Goal: Task Accomplishment & Management: Complete application form

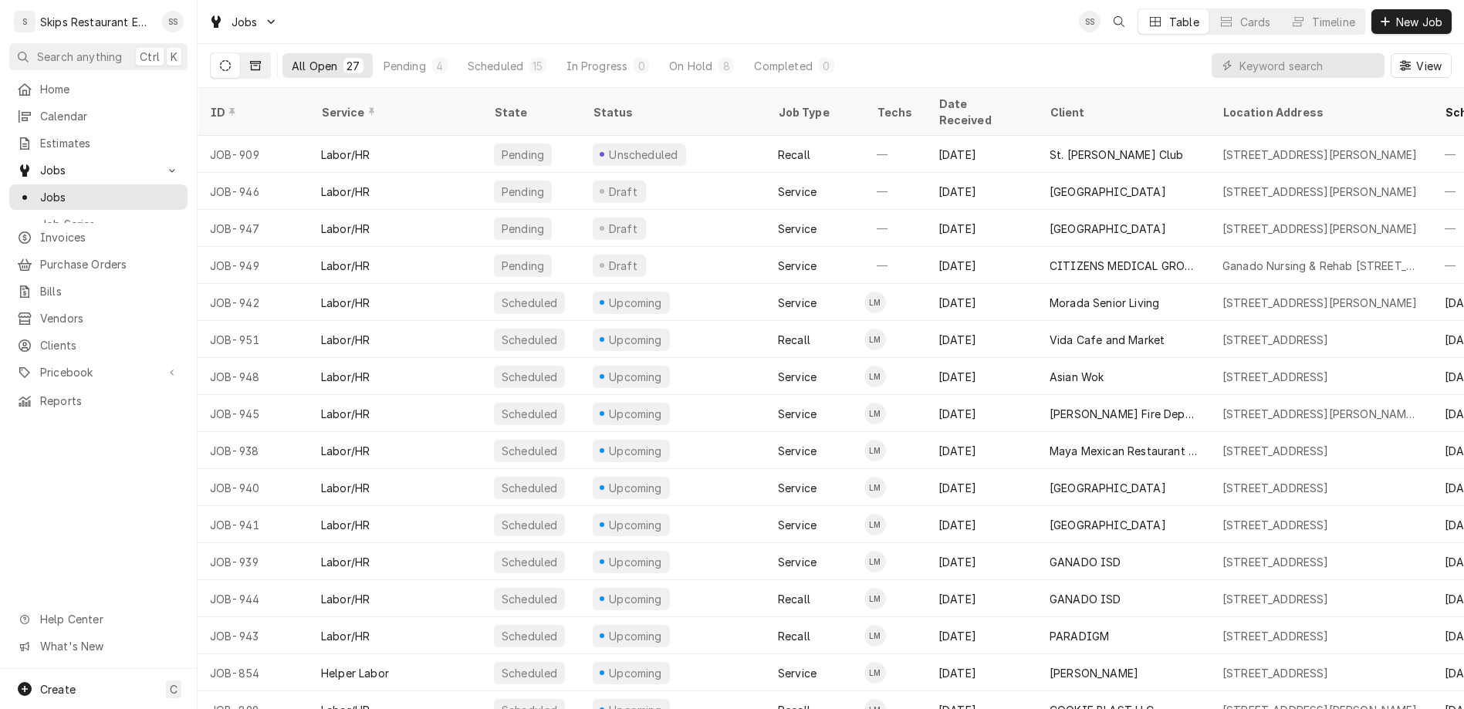
click at [250, 61] on icon "Dynamic Content Wrapper" at bounding box center [255, 65] width 11 height 9
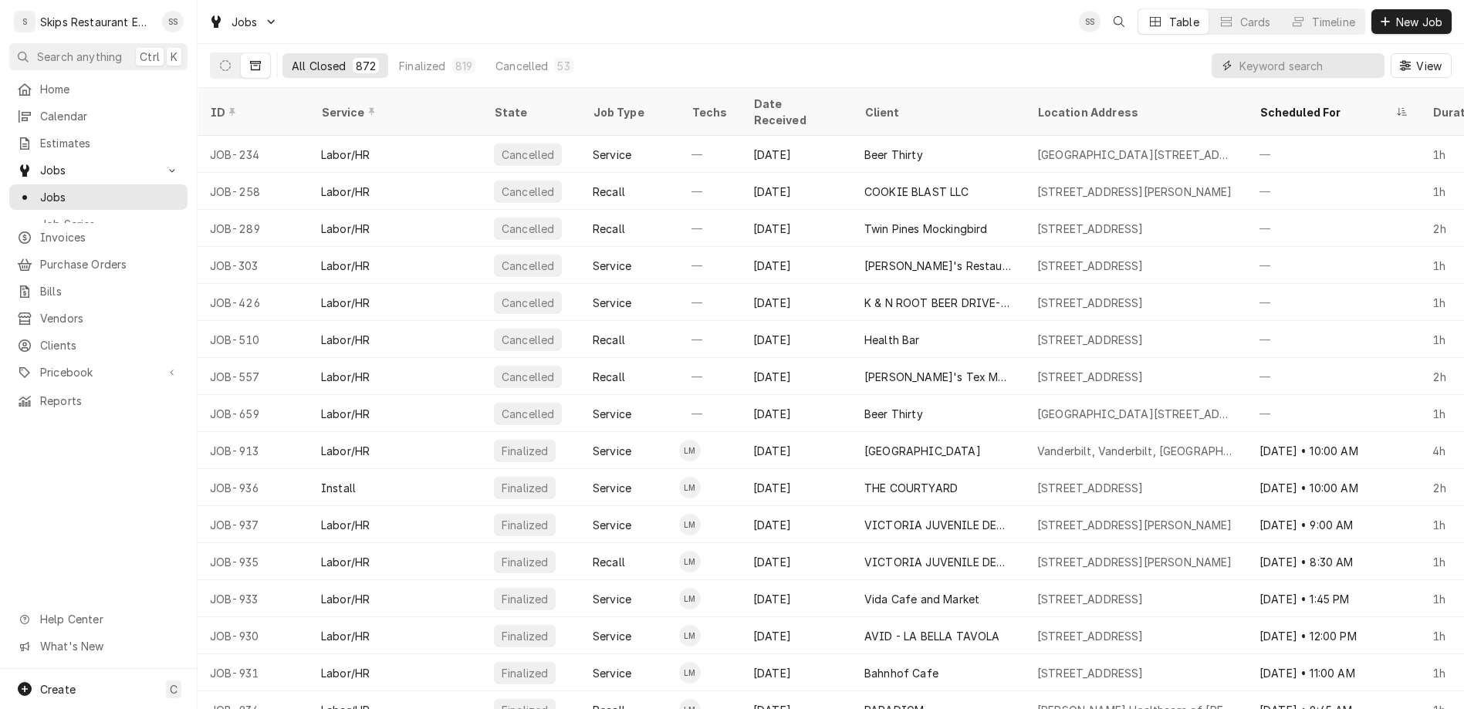
click at [1331, 53] on input "Dynamic Content Wrapper" at bounding box center [1307, 65] width 137 height 25
type input "[PERSON_NAME]"
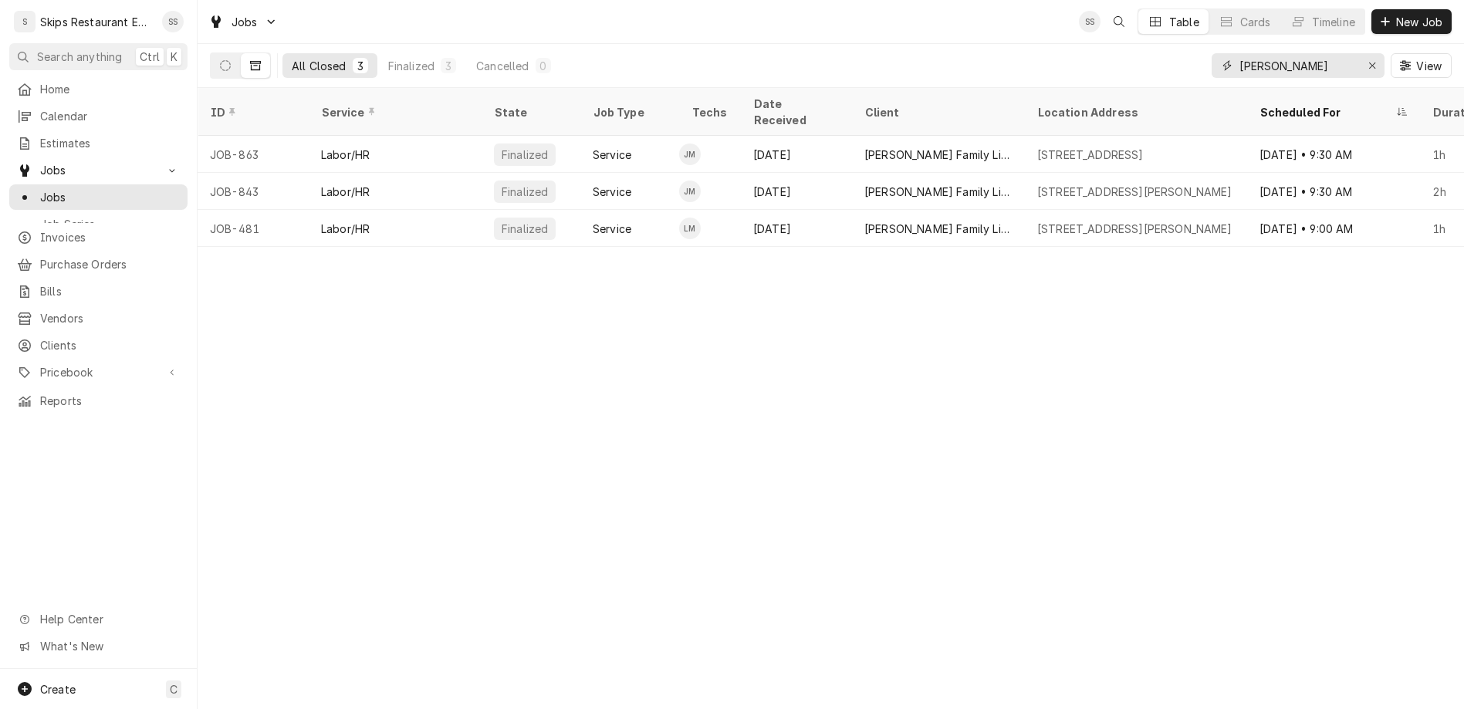
click at [1239, 53] on input "[PERSON_NAME]" at bounding box center [1297, 65] width 116 height 25
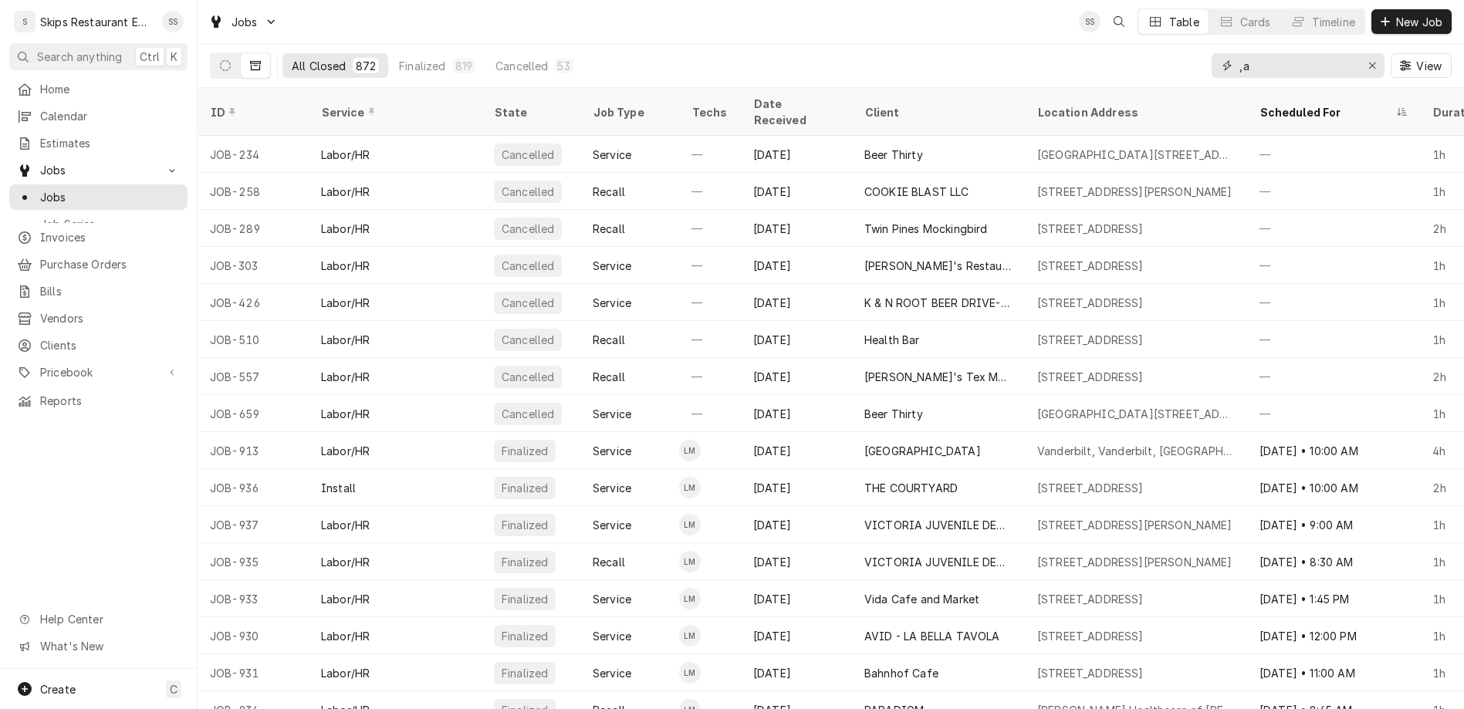
type input ","
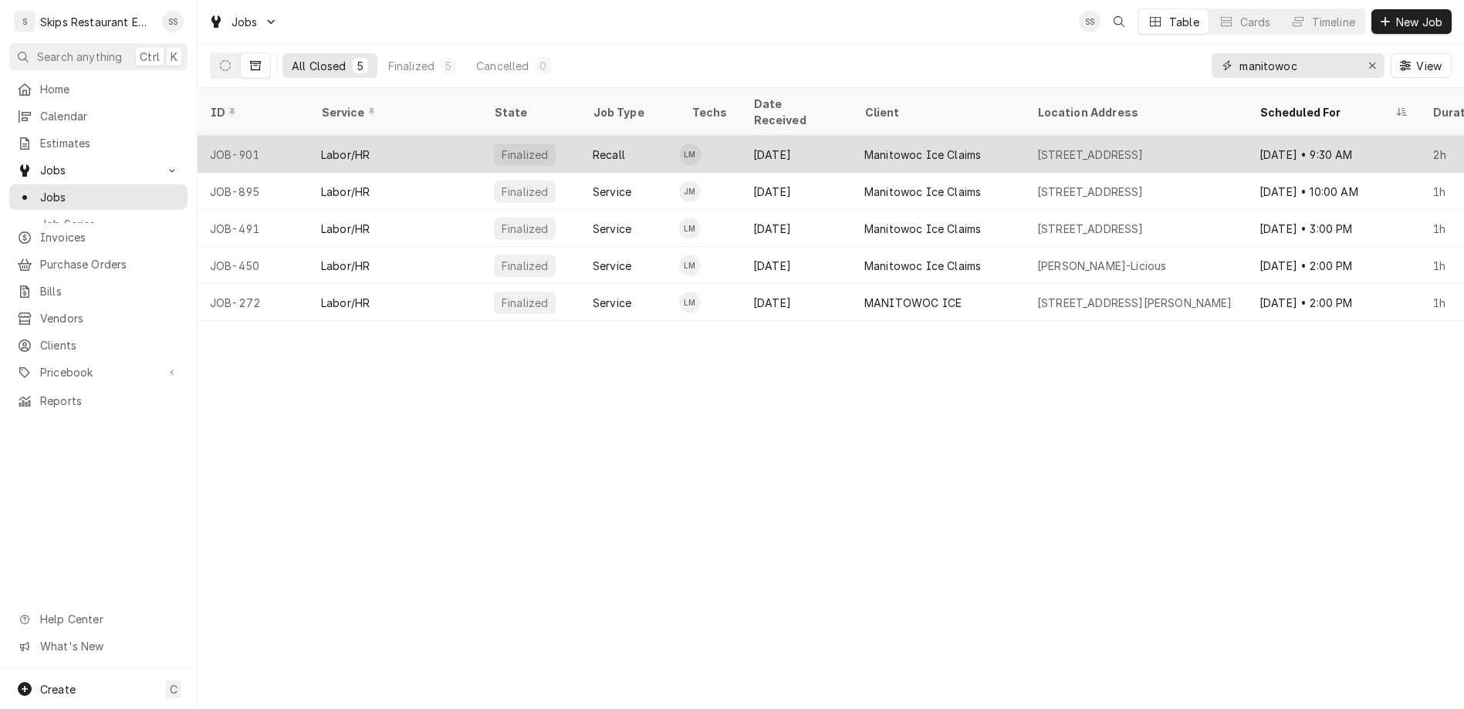
type input "manitowoc"
click at [741, 136] on div "[DATE]" at bounding box center [796, 154] width 111 height 37
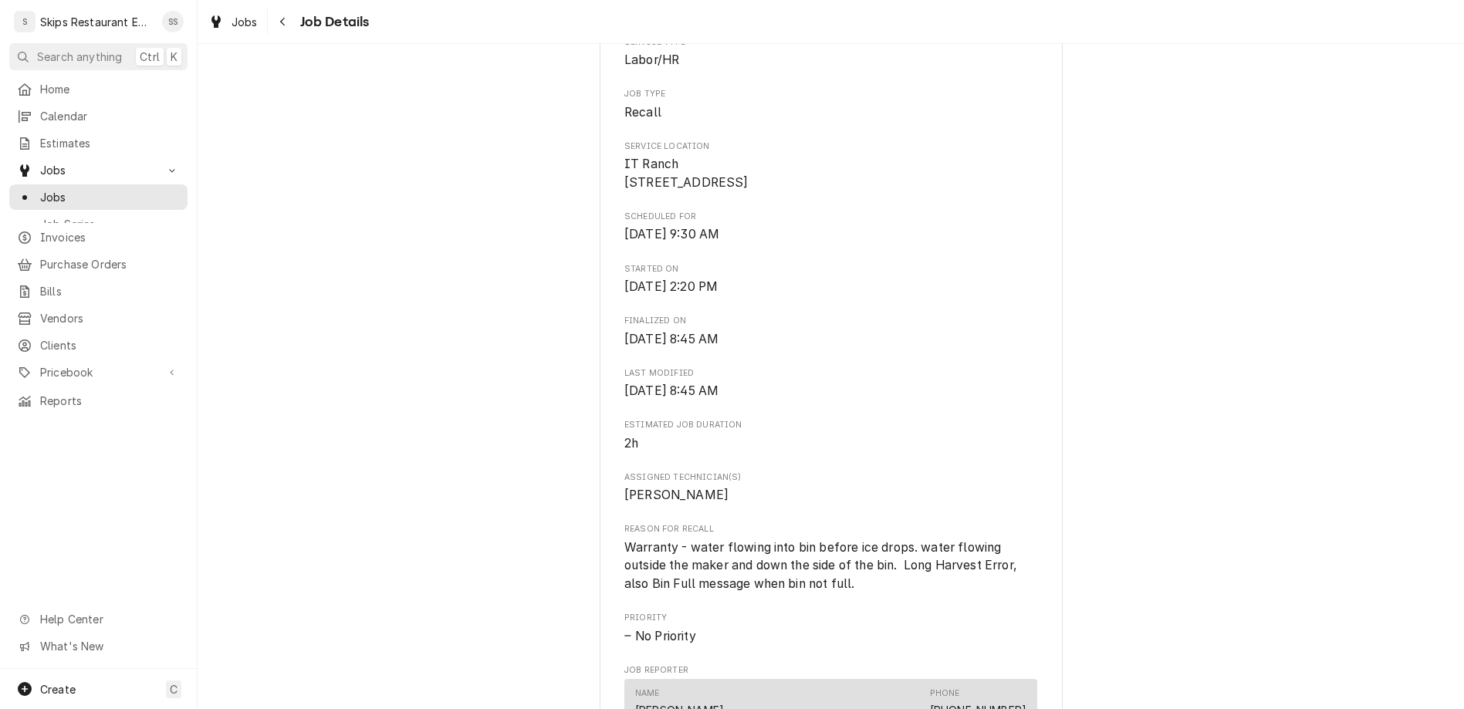
scroll to position [409, 0]
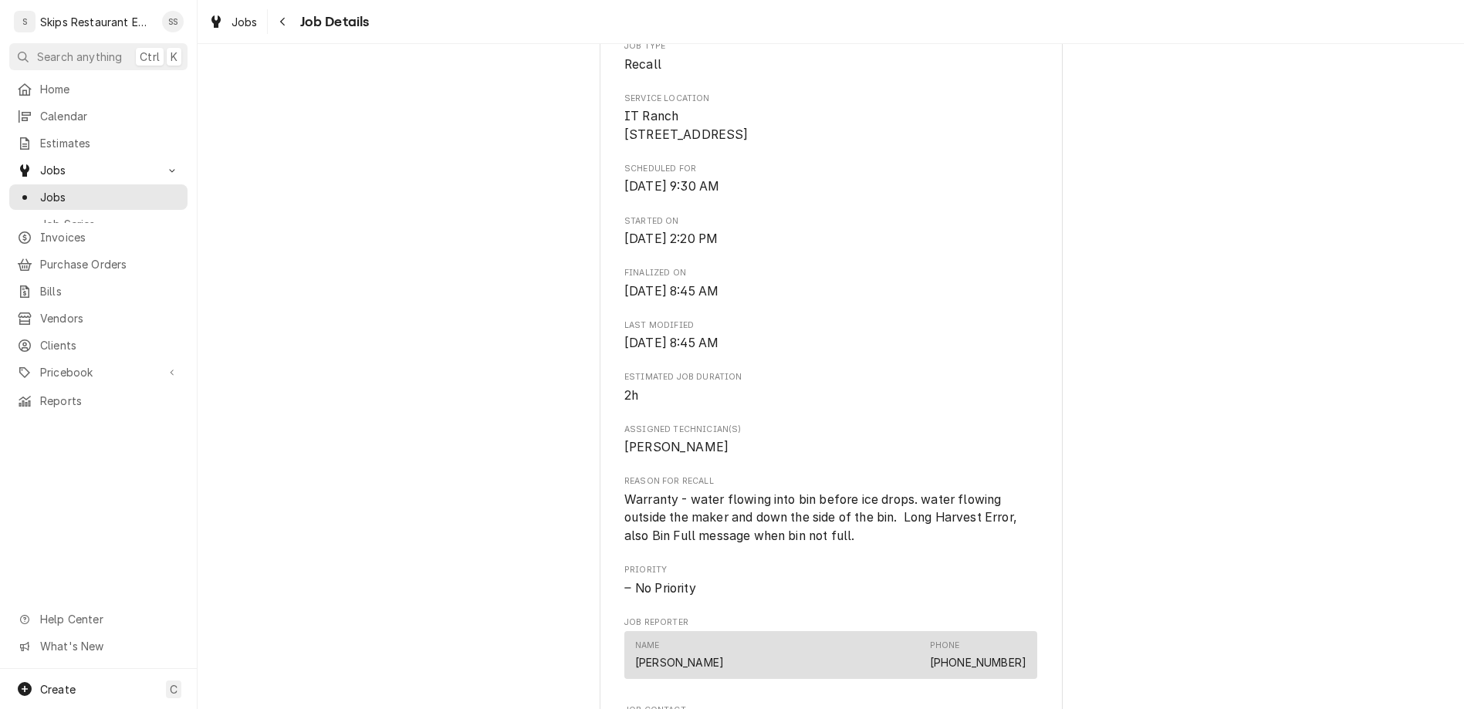
click at [784, 506] on div "Recall To Finalized JOB-895 • Labor/HR Roopairs Job ID JOB-901 Date Received Se…" at bounding box center [830, 402] width 413 height 1206
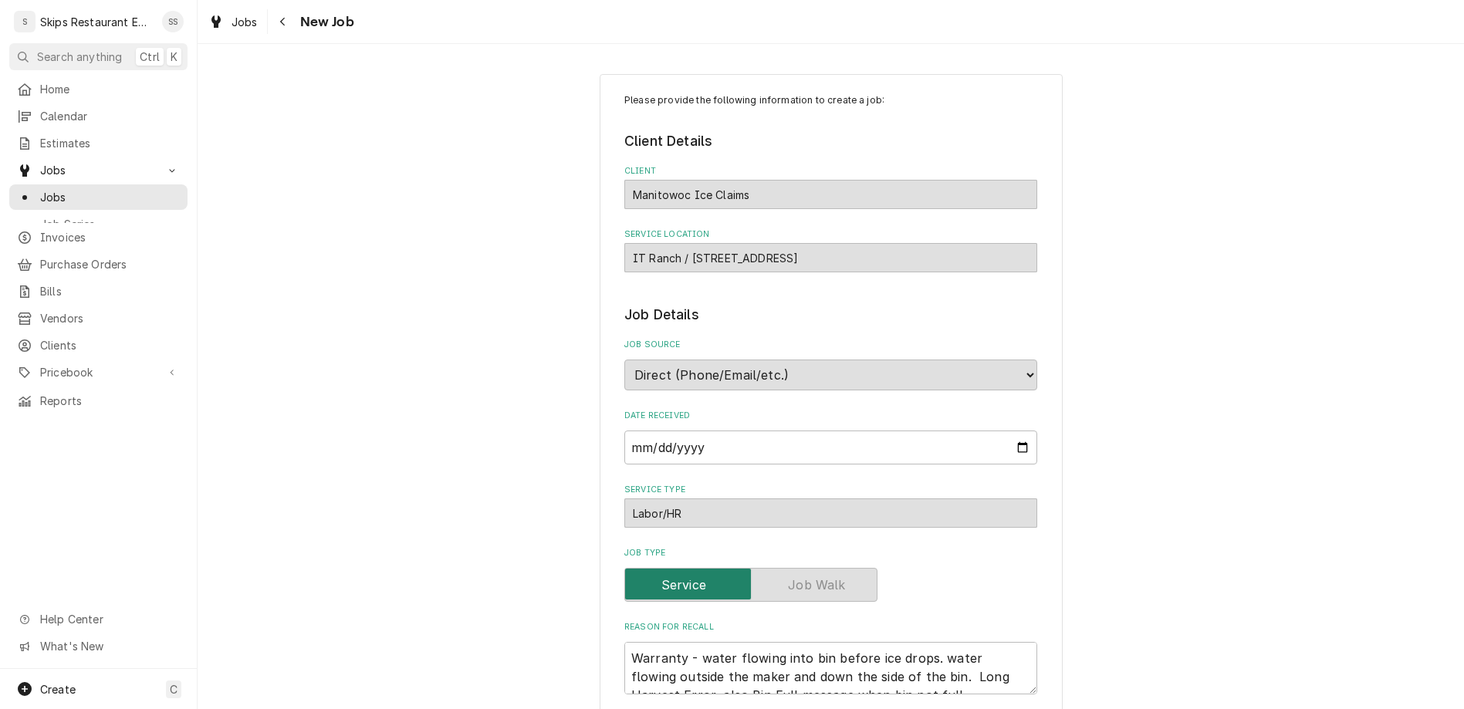
scroll to position [301, 0]
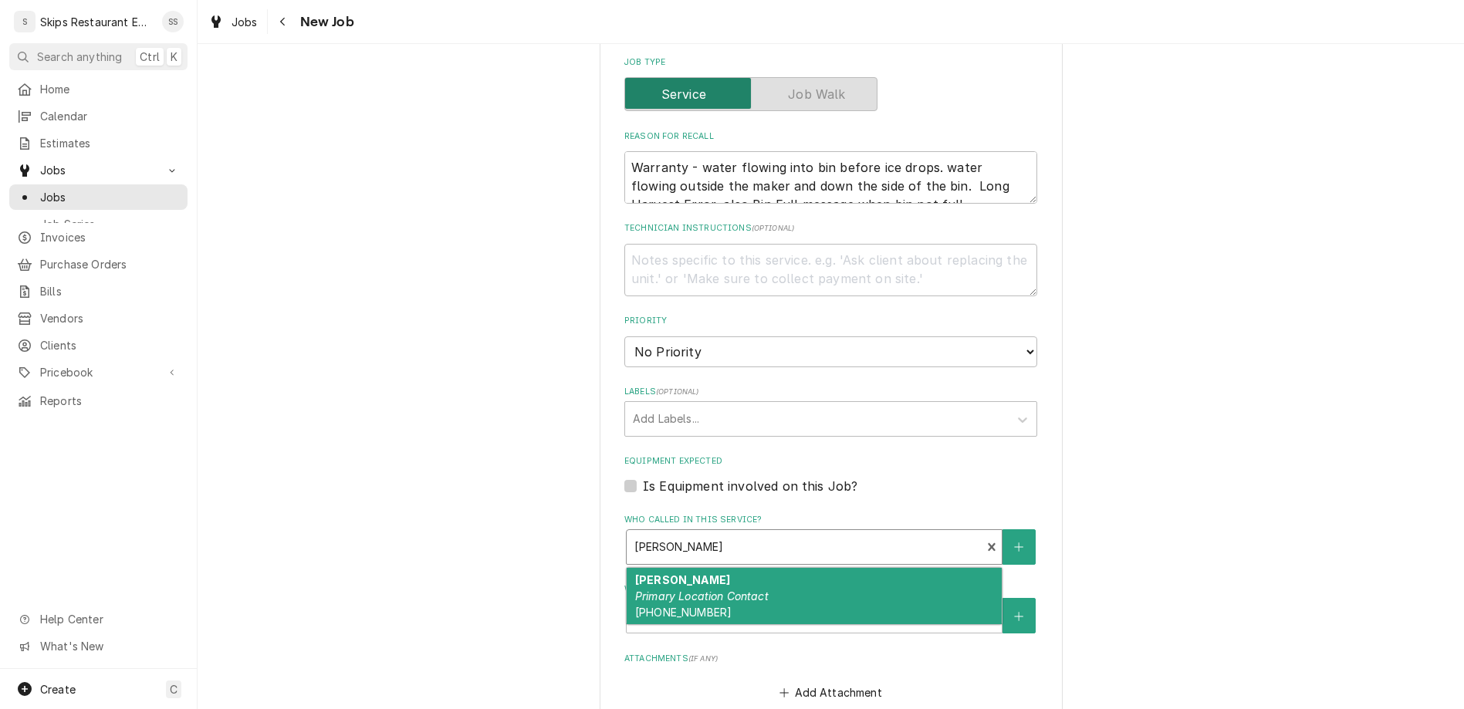
type textarea "x"
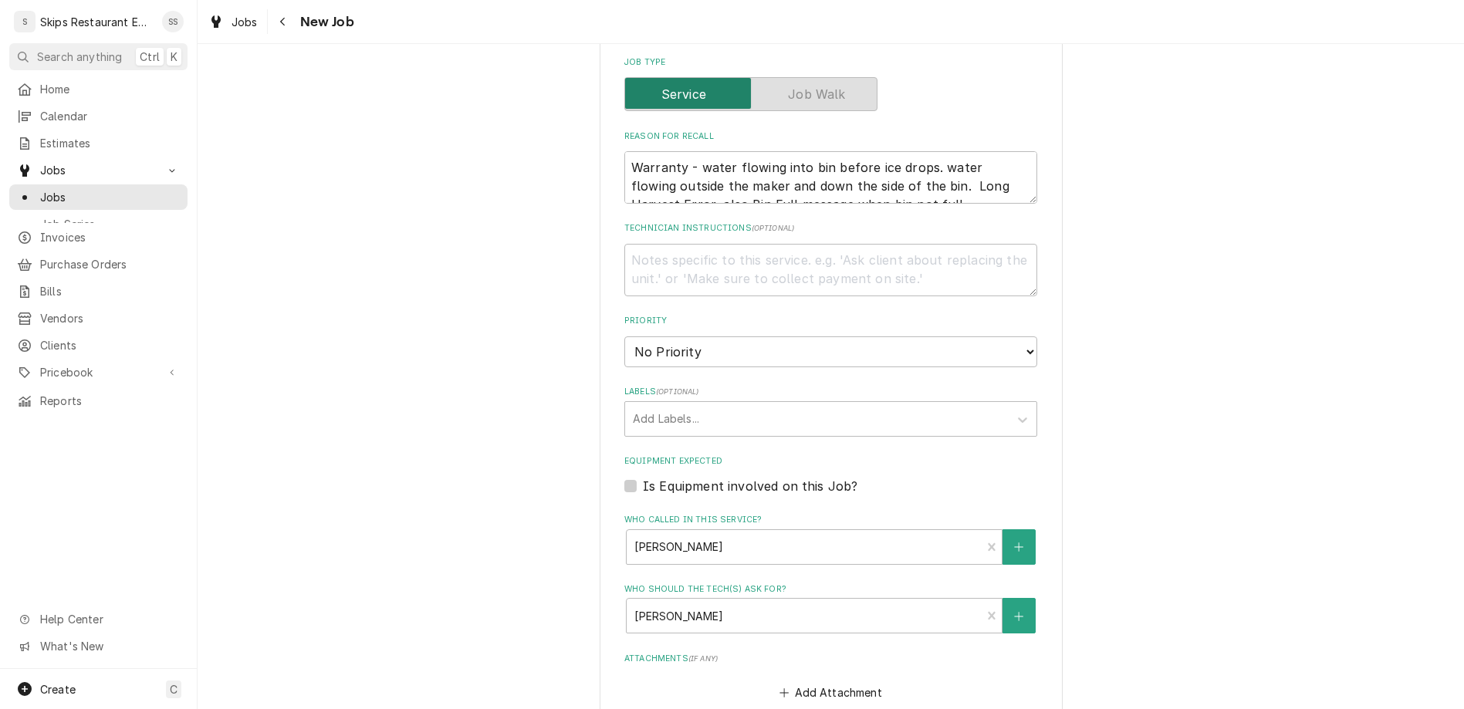
type input "2025-10-02"
type textarea "x"
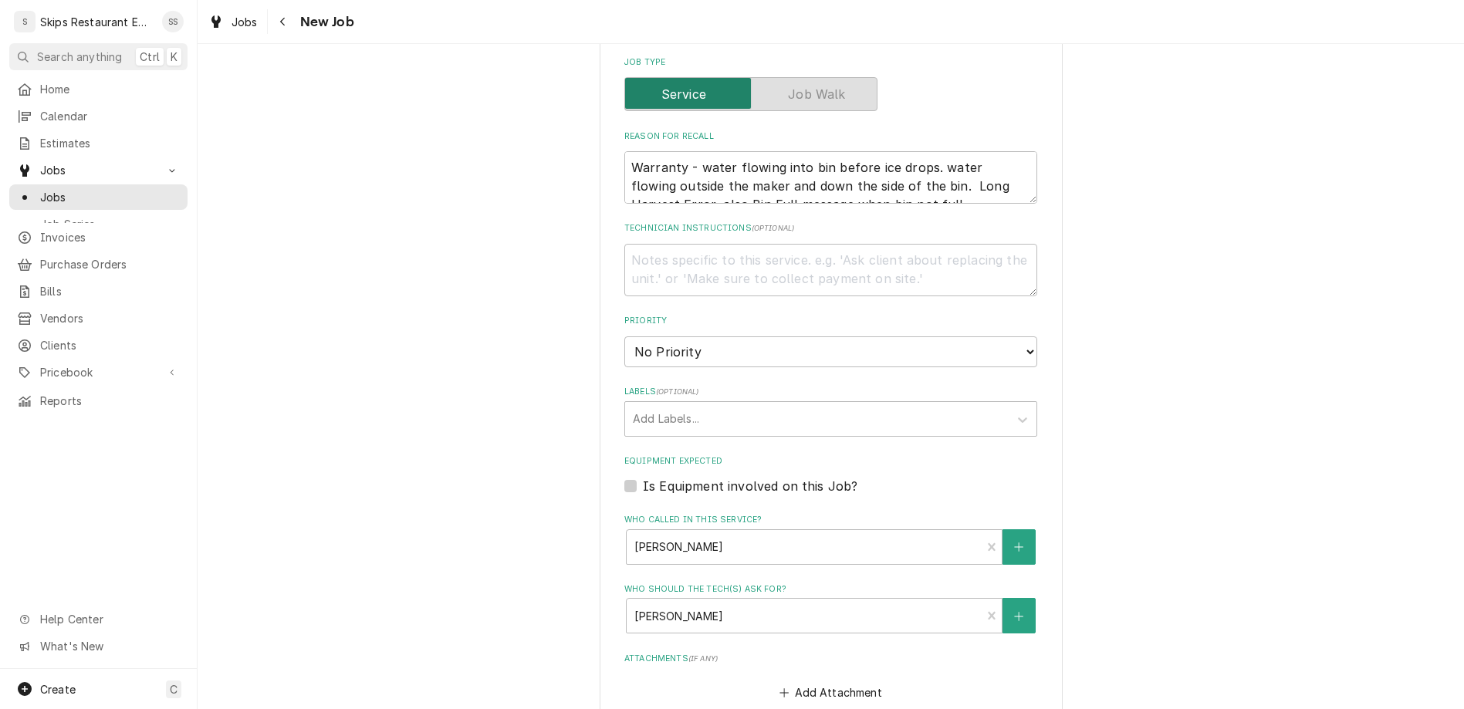
select select "14:00:00"
click option "2:00 PM" at bounding box center [0, 0] width 0 height 0
type textarea "x"
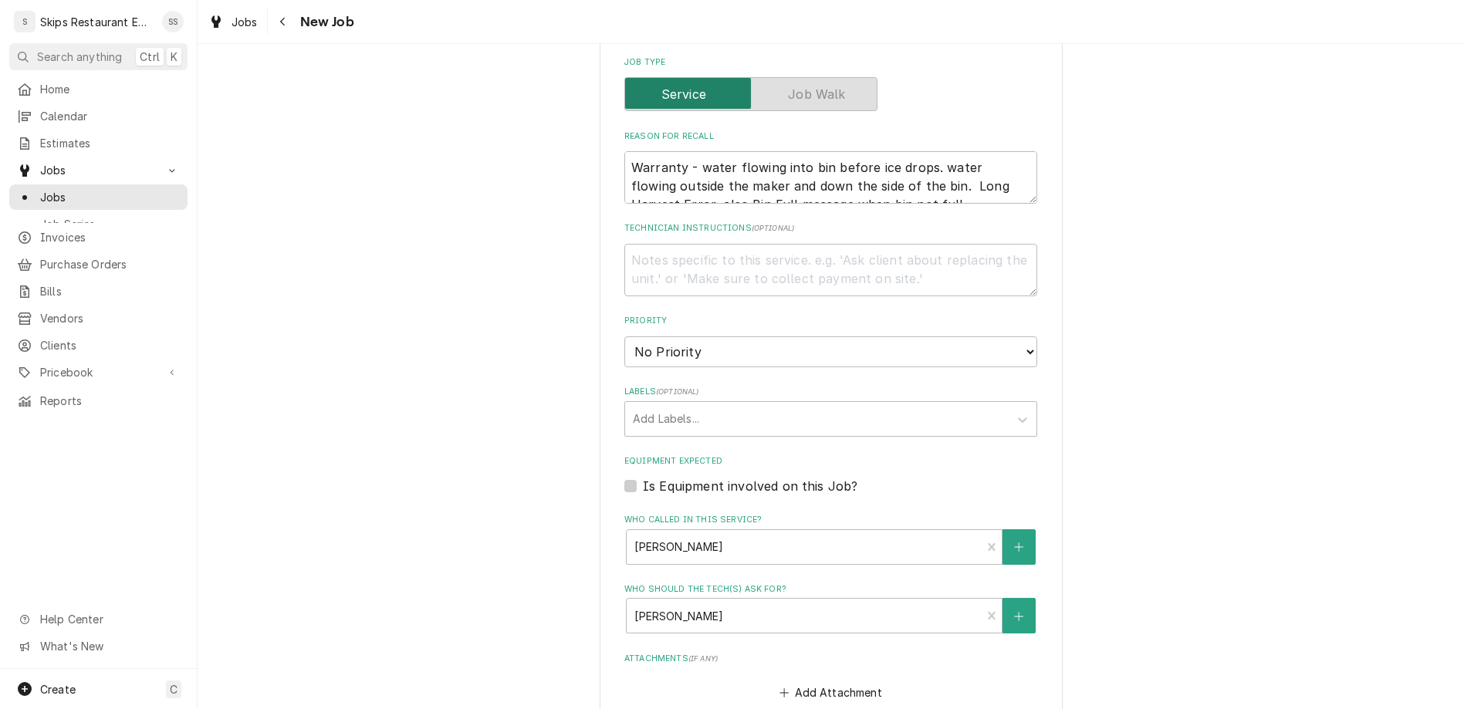
type input "1"
type textarea "x"
type input "1"
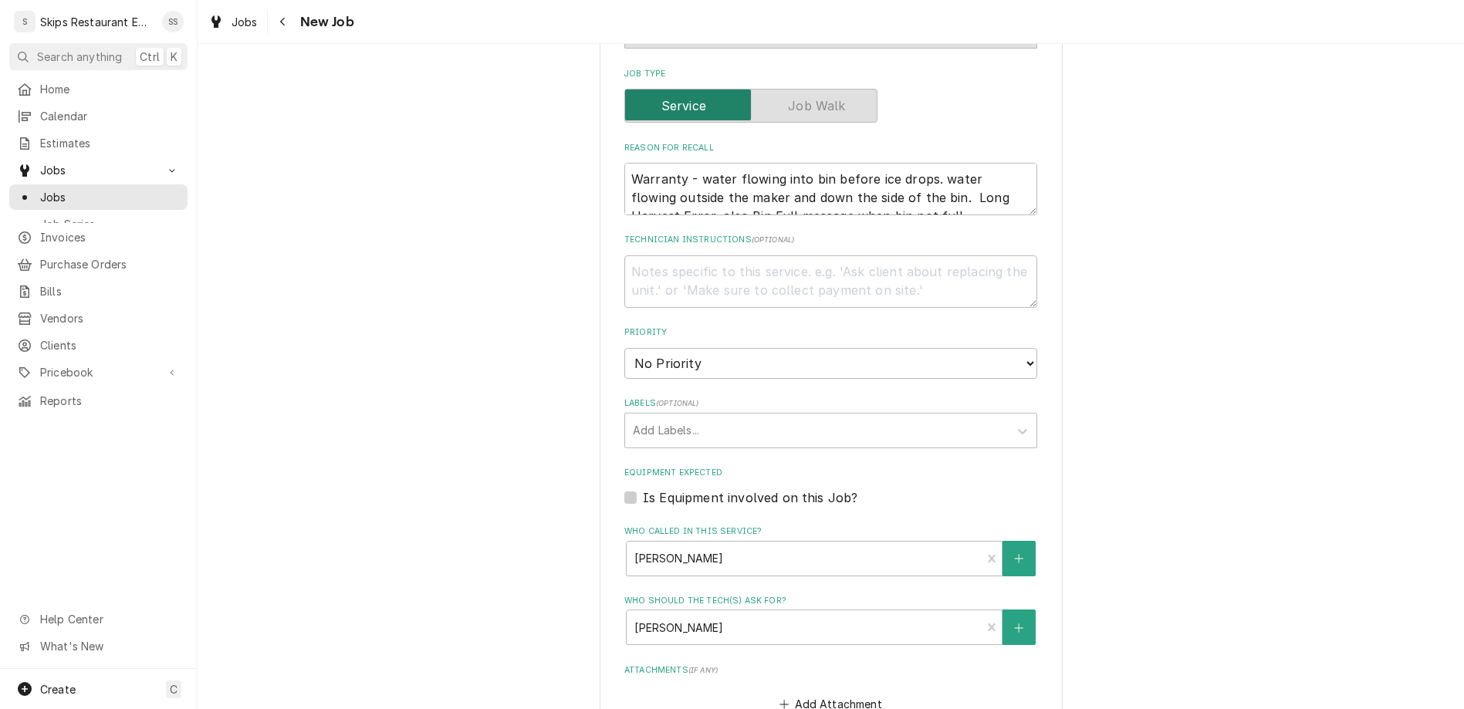
type textarea "x"
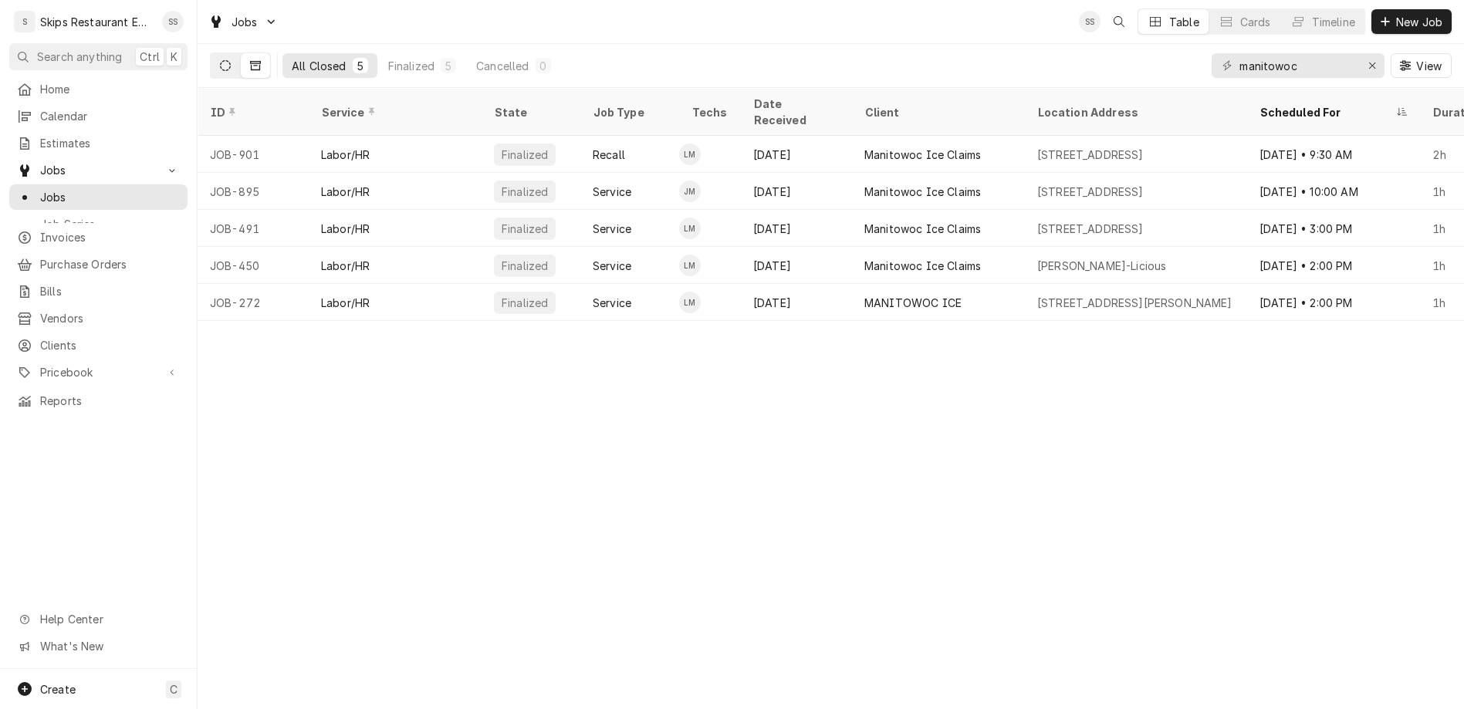
click at [211, 53] on button "Dynamic Content Wrapper" at bounding box center [225, 65] width 29 height 25
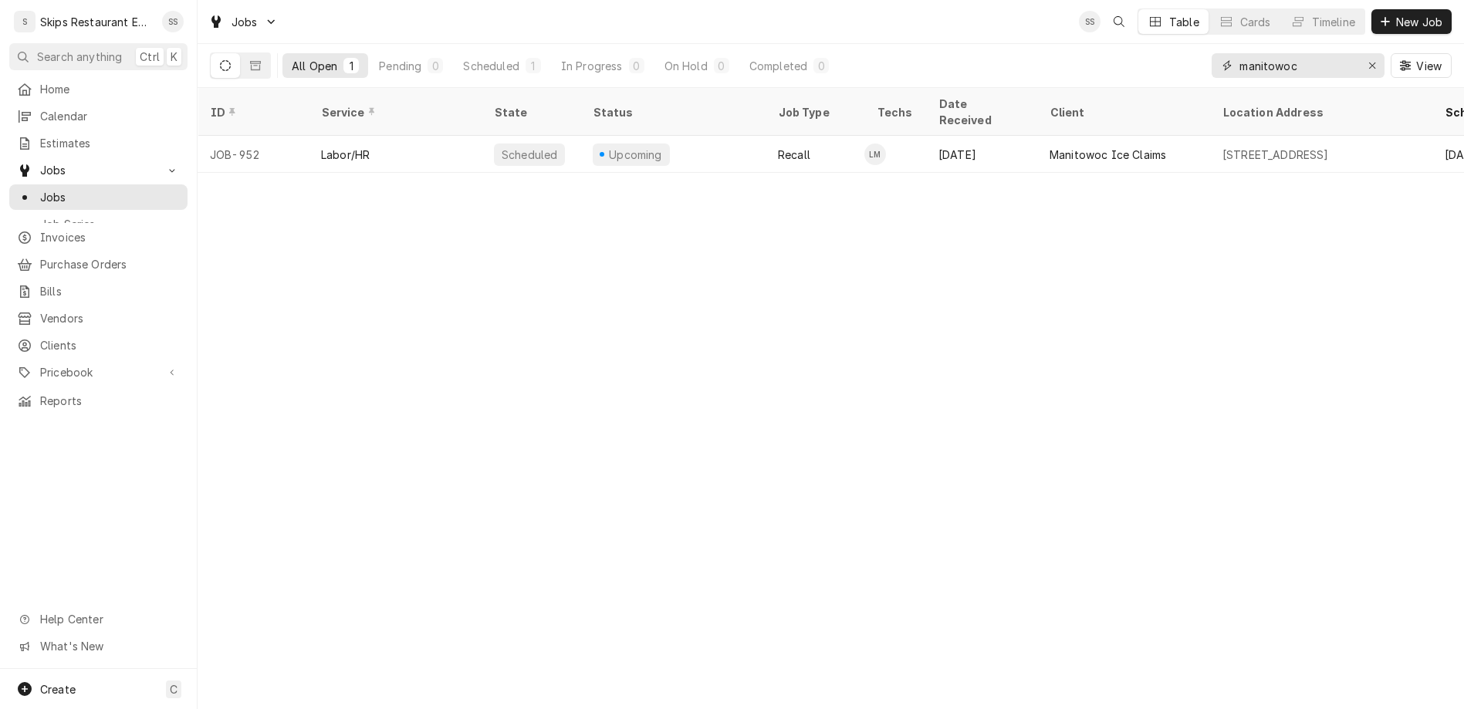
drag, startPoint x: 1343, startPoint y: 47, endPoint x: 1208, endPoint y: 40, distance: 135.2
click at [1239, 53] on input "manitowoc" at bounding box center [1297, 65] width 116 height 25
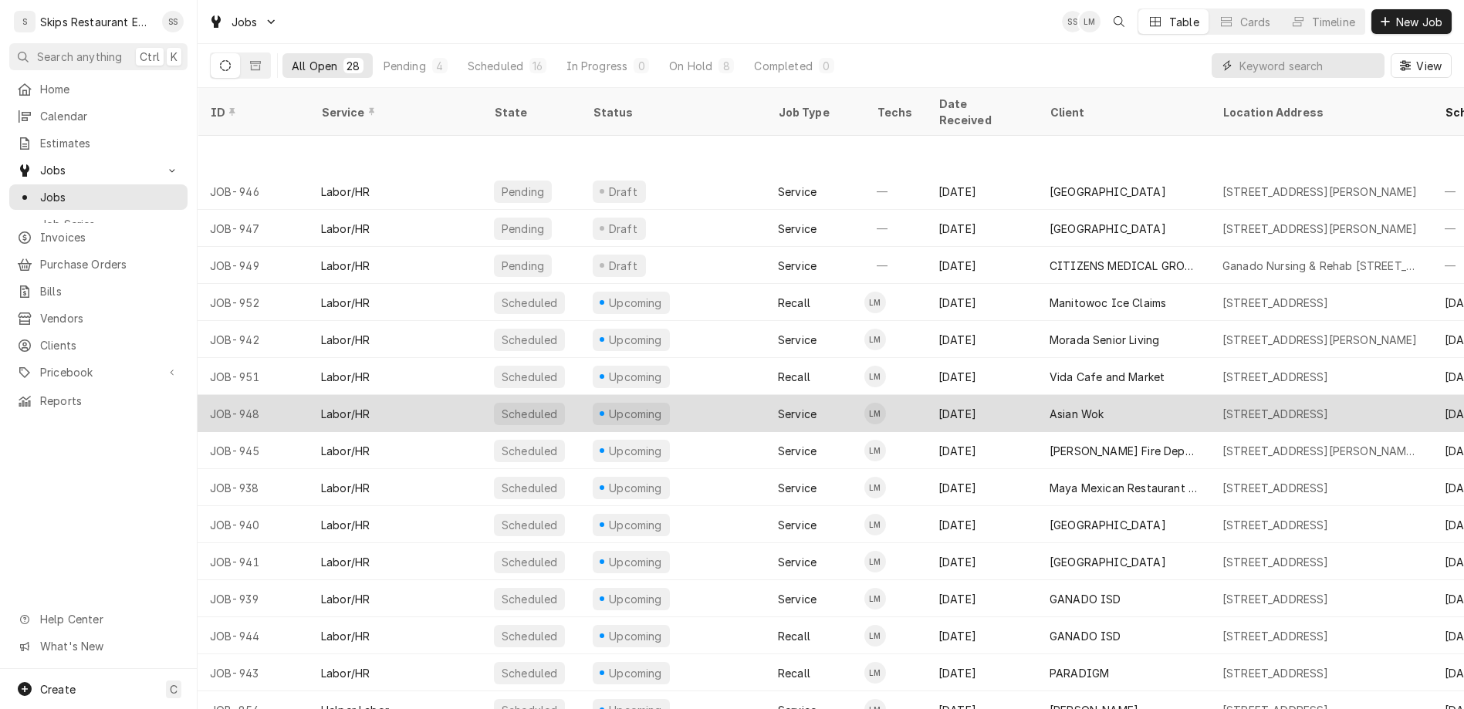
scroll to position [96, 0]
